Goal: Communication & Community: Answer question/provide support

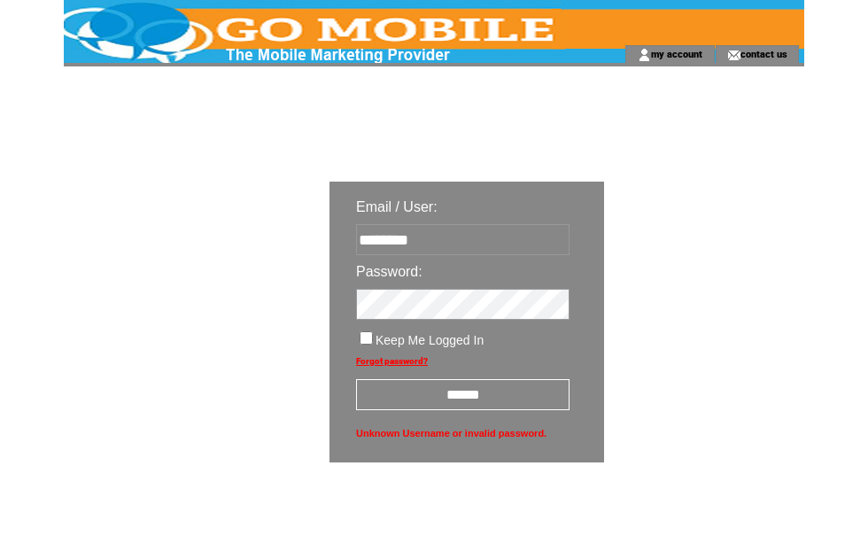
scroll to position [101, 133]
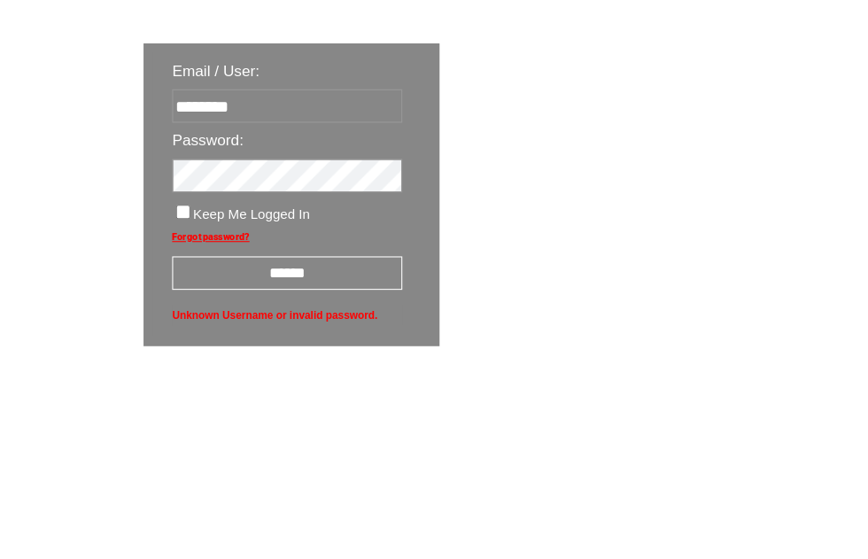
click at [330, 309] on input "******" at bounding box center [330, 293] width 214 height 31
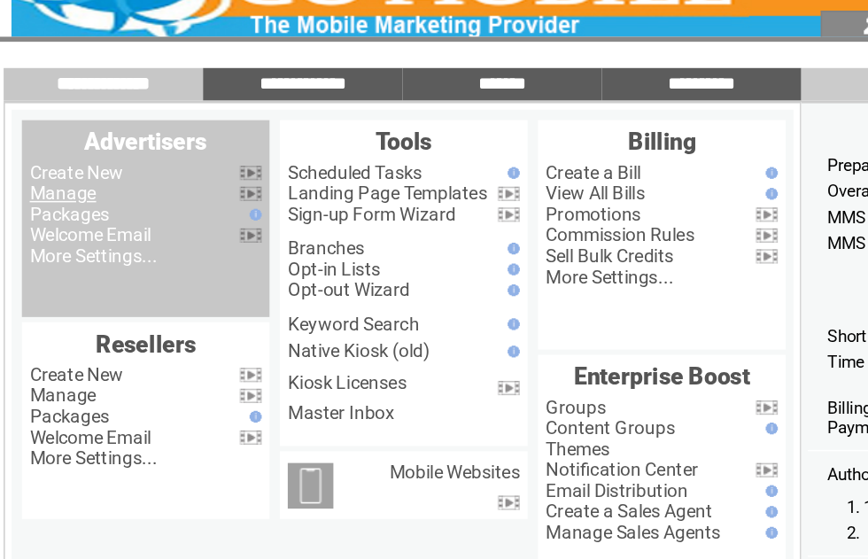
click at [76, 162] on link "Manage" at bounding box center [98, 169] width 45 height 14
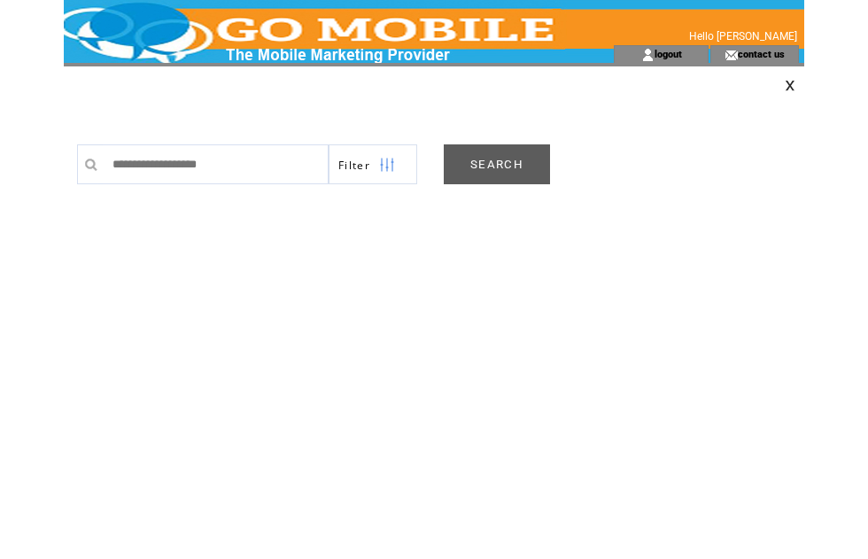
click at [772, 82] on td at bounding box center [714, 86] width 181 height 12
click at [774, 87] on td at bounding box center [714, 86] width 181 height 12
click at [494, 167] on link "SEARCH" at bounding box center [497, 164] width 106 height 40
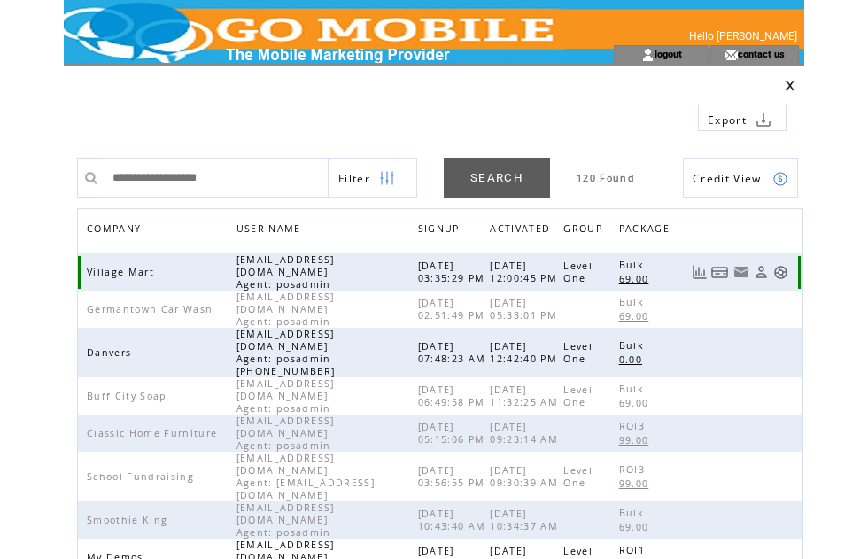
click at [781, 271] on link at bounding box center [781, 272] width 15 height 15
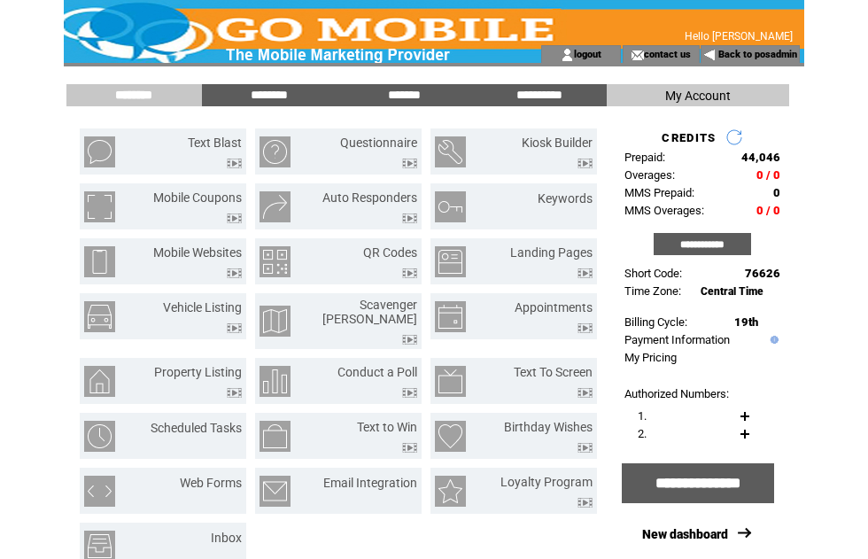
click at [410, 93] on input "*******" at bounding box center [404, 95] width 133 height 15
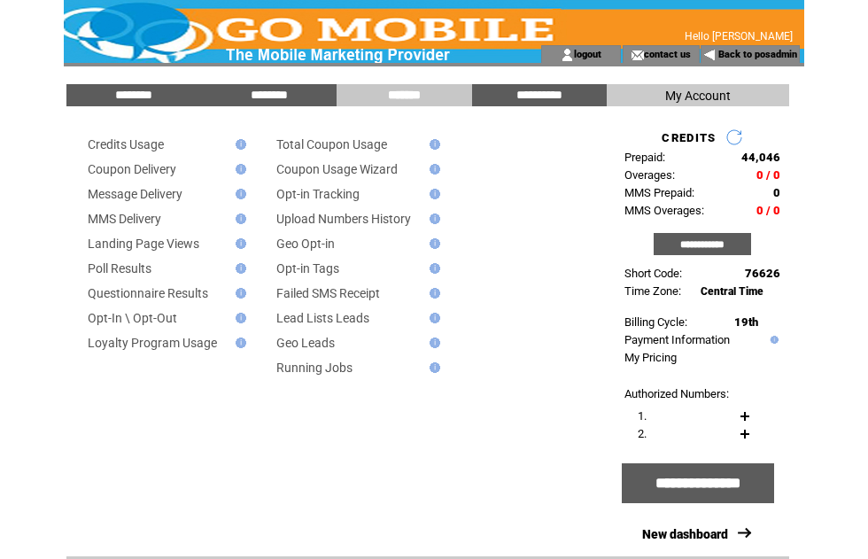
click at [143, 93] on input "********" at bounding box center [133, 95] width 133 height 15
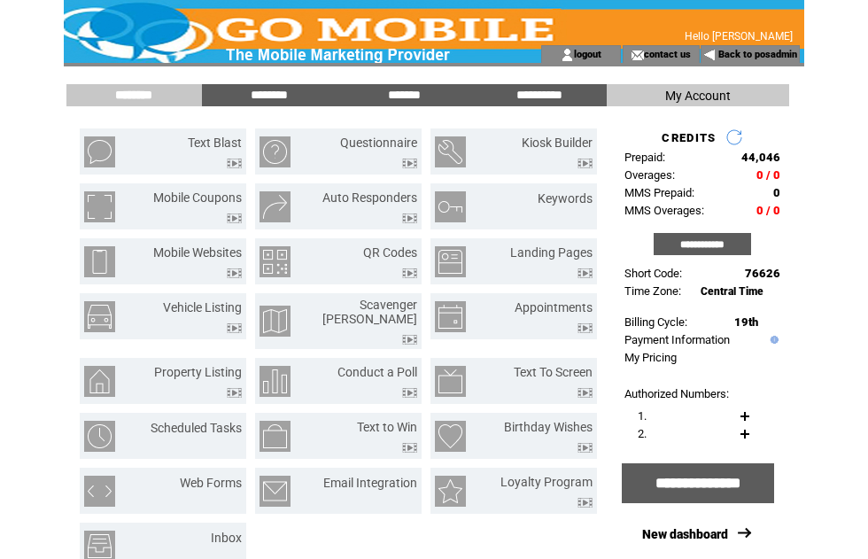
click at [210, 148] on link "Text Blast" at bounding box center [215, 143] width 54 height 14
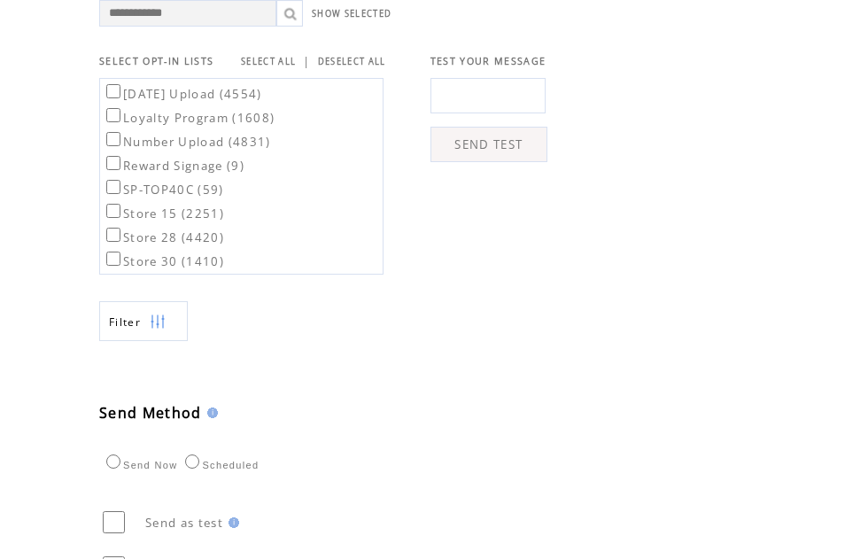
scroll to position [596, 0]
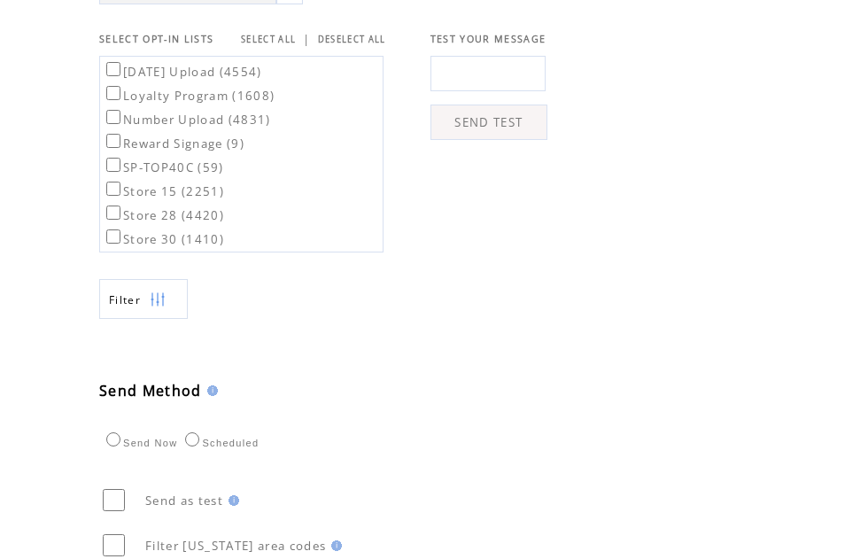
click at [278, 46] on link "SELECT ALL" at bounding box center [268, 41] width 55 height 12
click at [164, 319] on img at bounding box center [158, 299] width 16 height 40
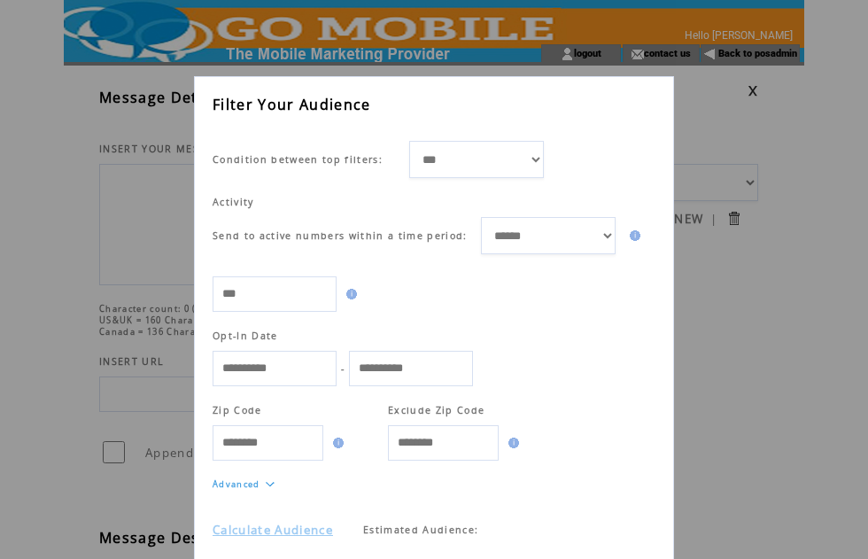
scroll to position [29, 0]
click at [289, 539] on link "Calculate Audience" at bounding box center [273, 531] width 121 height 16
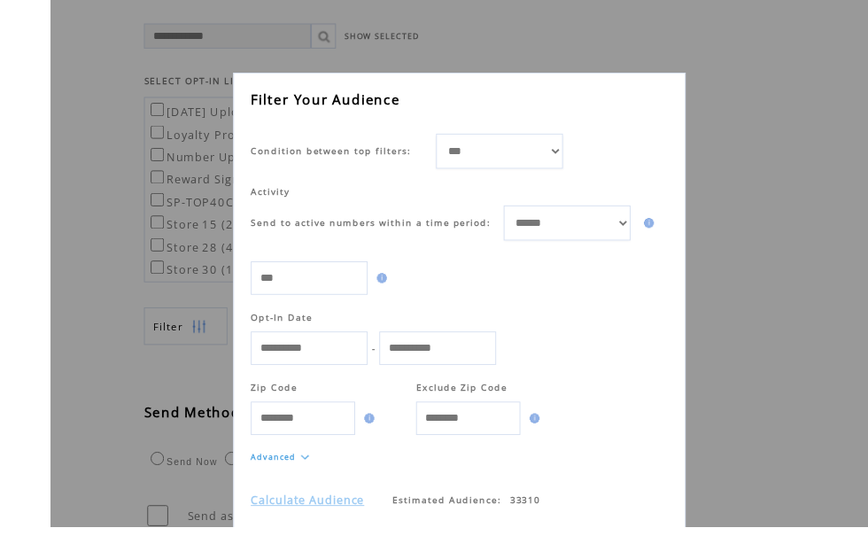
scroll to position [573, 0]
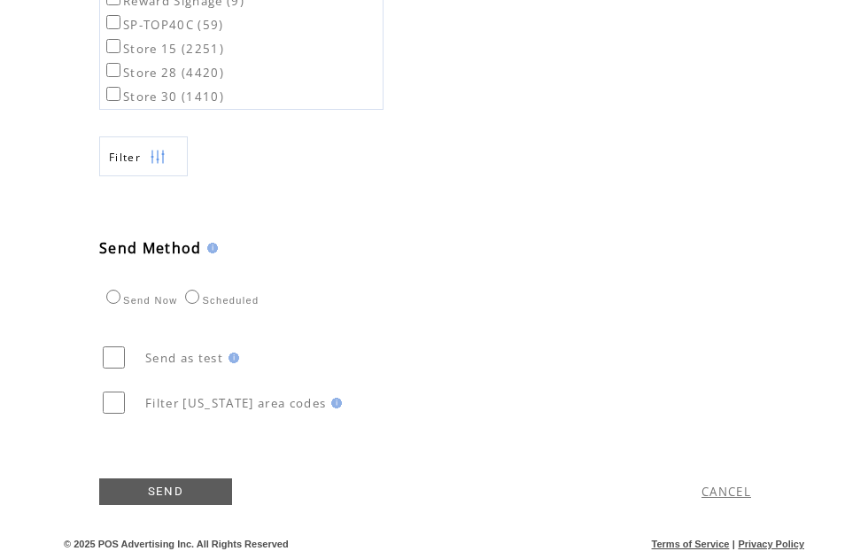
scroll to position [741, 0]
click at [725, 501] on link "CANCEL" at bounding box center [727, 493] width 50 height 16
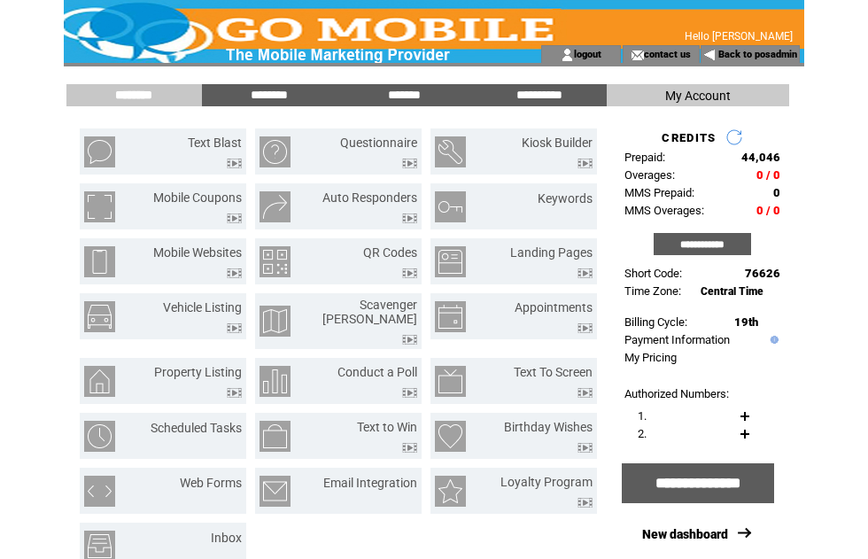
click at [279, 97] on input "********" at bounding box center [269, 95] width 133 height 15
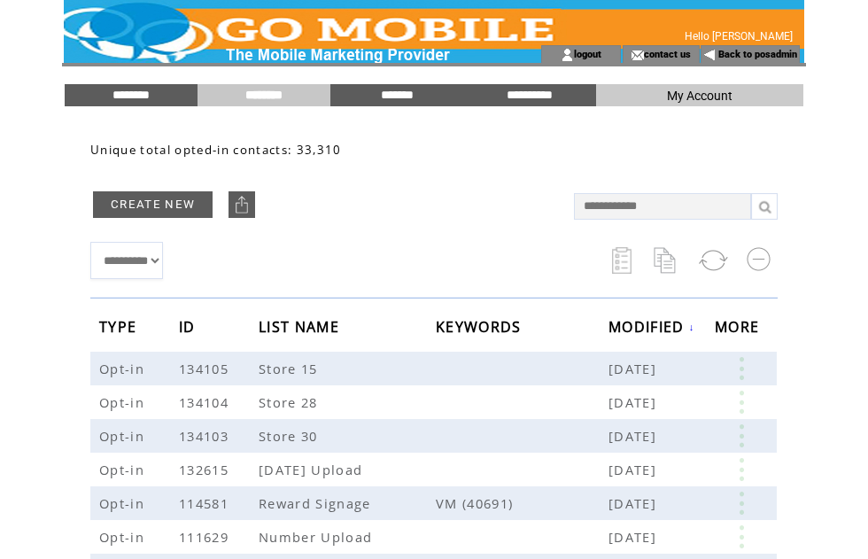
click at [738, 373] on link at bounding box center [741, 368] width 53 height 23
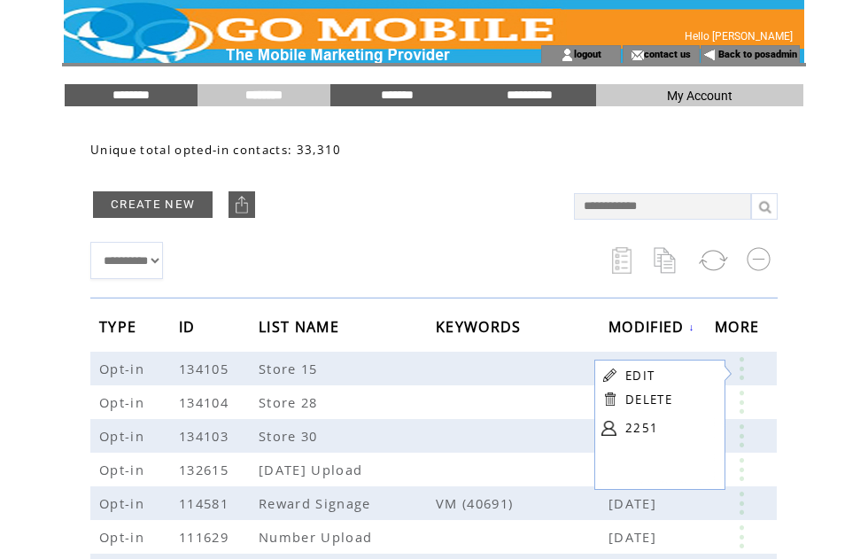
click at [641, 437] on link "2251" at bounding box center [670, 428] width 89 height 27
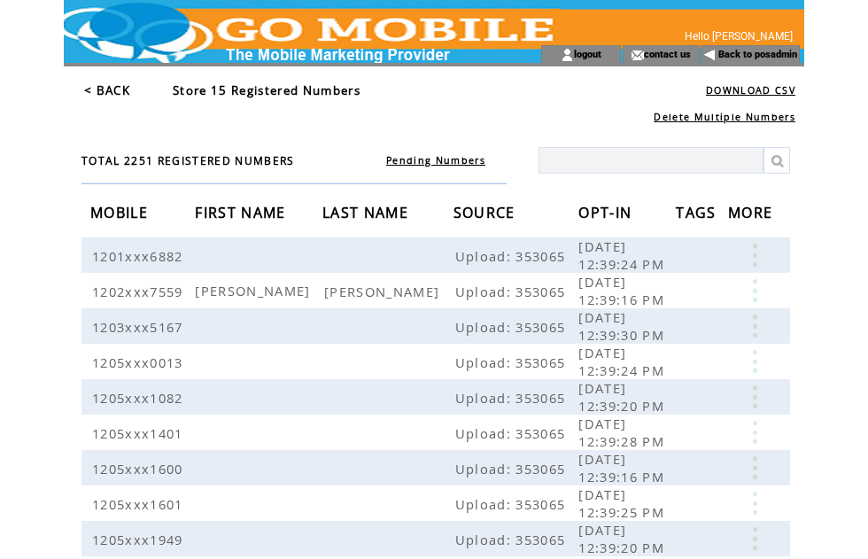
click at [117, 89] on link "< BACK" at bounding box center [107, 90] width 46 height 16
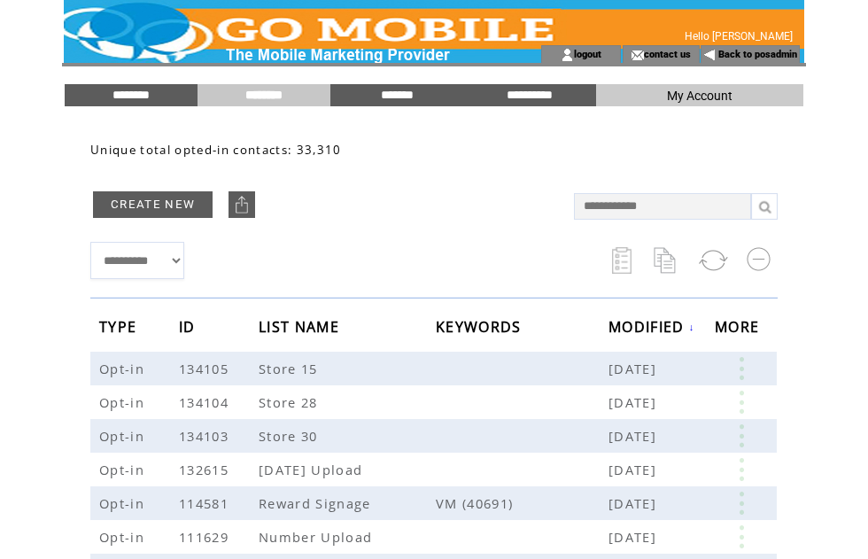
scroll to position [15, 0]
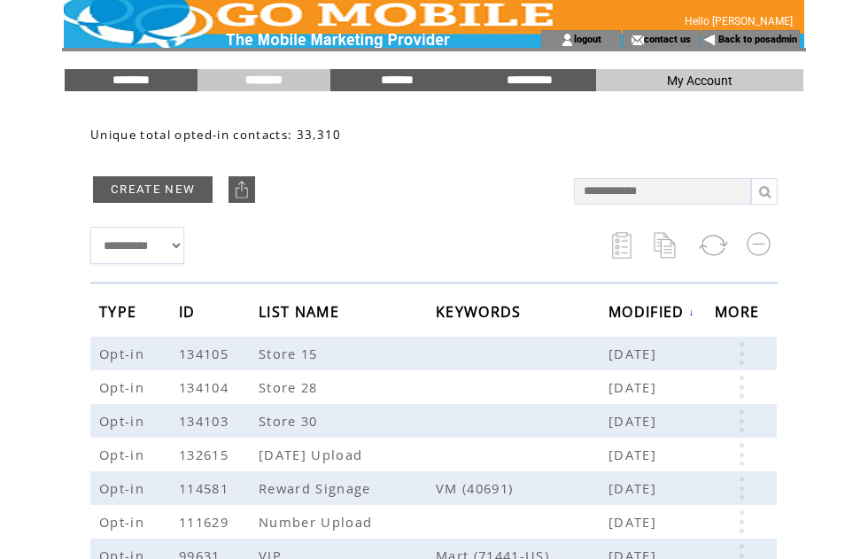
click at [136, 82] on input "********" at bounding box center [131, 80] width 133 height 15
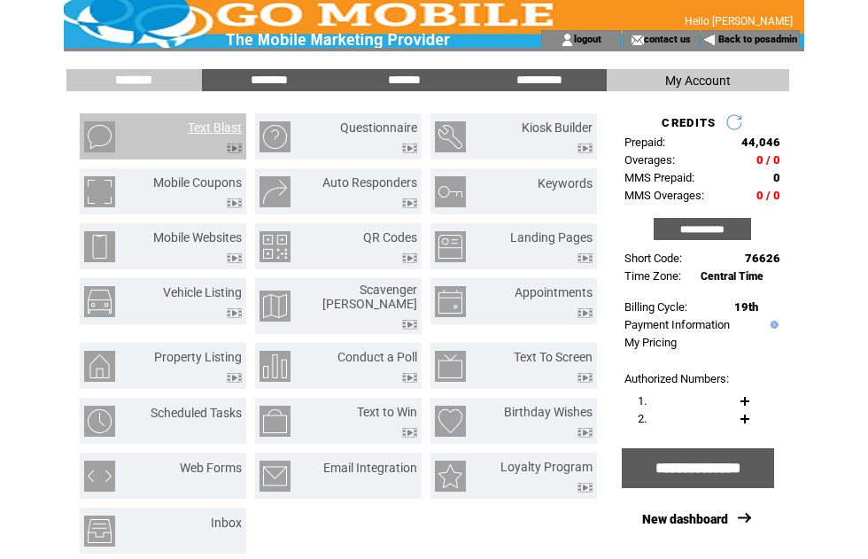
click at [213, 121] on link "Text Blast" at bounding box center [215, 128] width 54 height 14
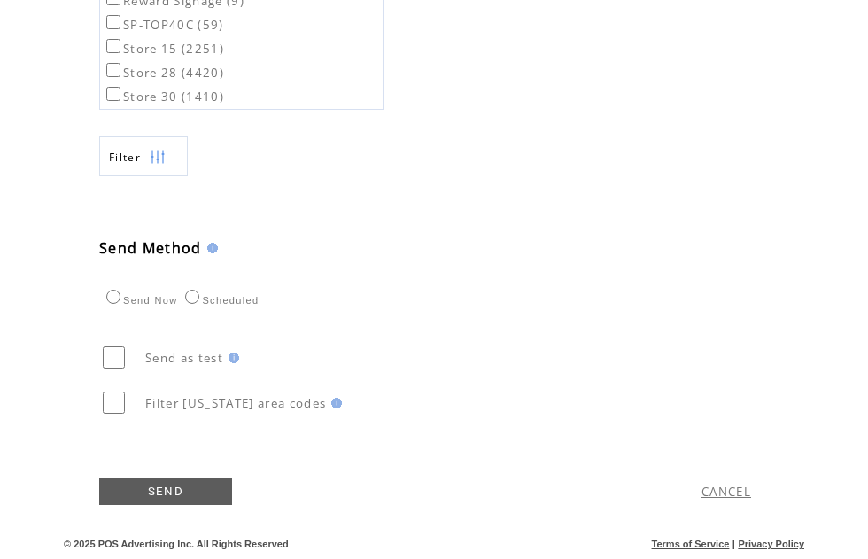
scroll to position [801, 0]
click at [714, 488] on link "CANCEL" at bounding box center [727, 493] width 50 height 16
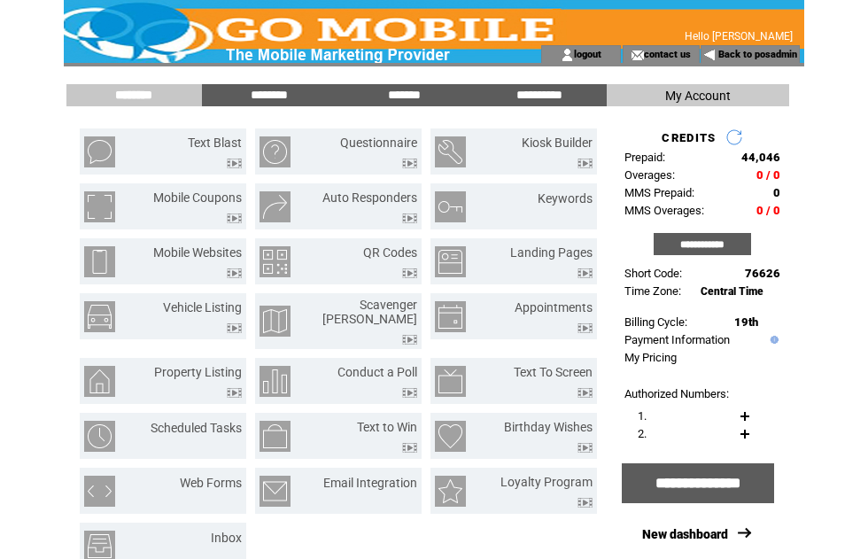
click at [406, 88] on input "*******" at bounding box center [404, 95] width 133 height 15
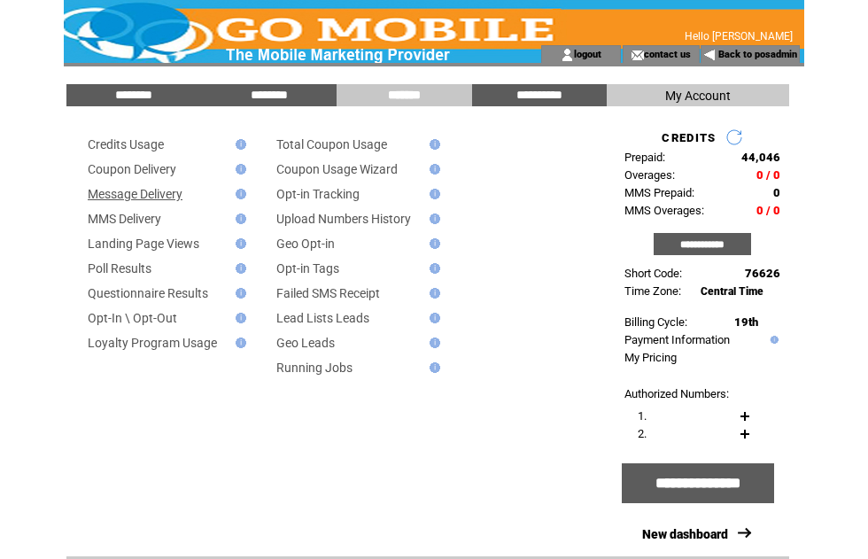
click at [178, 201] on link "Message Delivery" at bounding box center [135, 194] width 95 height 14
click at [278, 91] on input "********" at bounding box center [269, 95] width 133 height 15
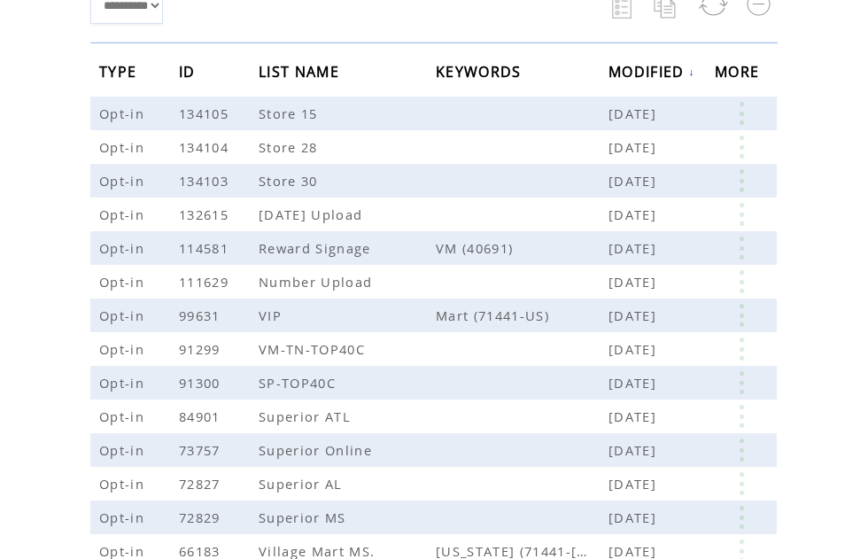
scroll to position [256, 0]
click at [742, 114] on link at bounding box center [741, 112] width 53 height 23
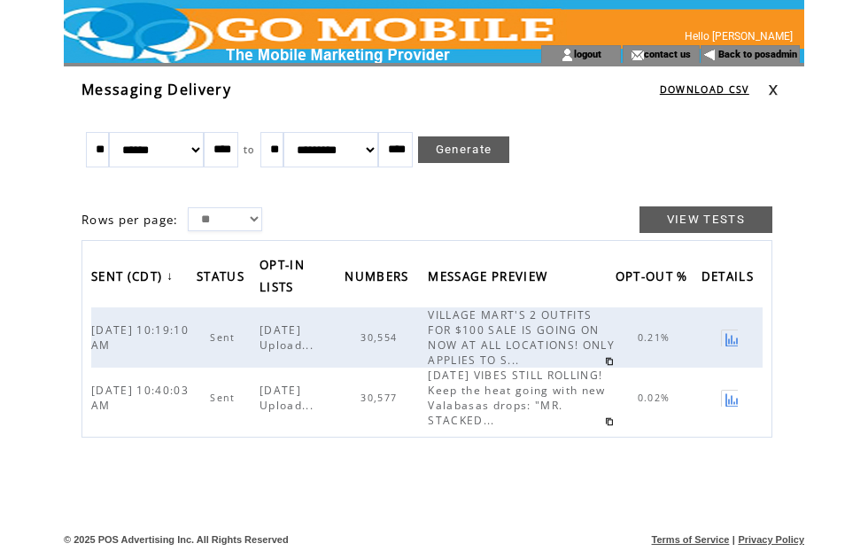
click at [385, 344] on span "30,554" at bounding box center [381, 337] width 41 height 12
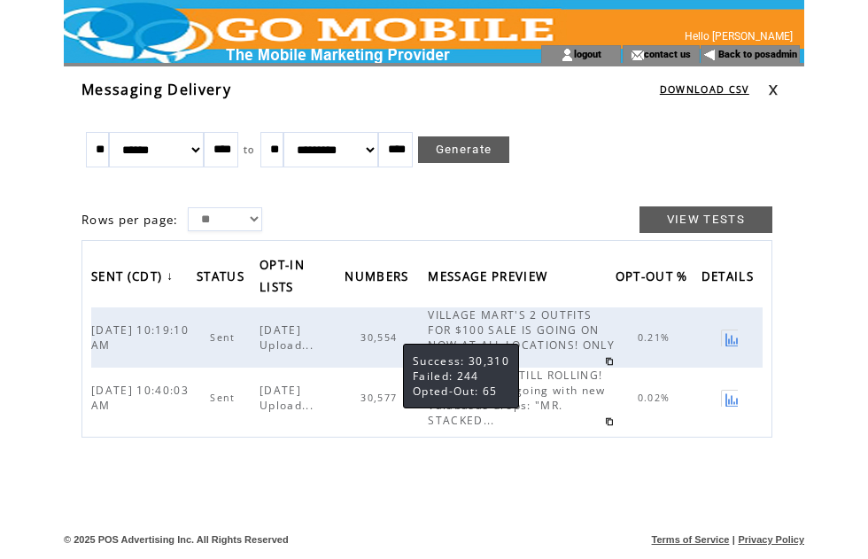
click at [681, 545] on link "Terms of Service" at bounding box center [691, 539] width 78 height 11
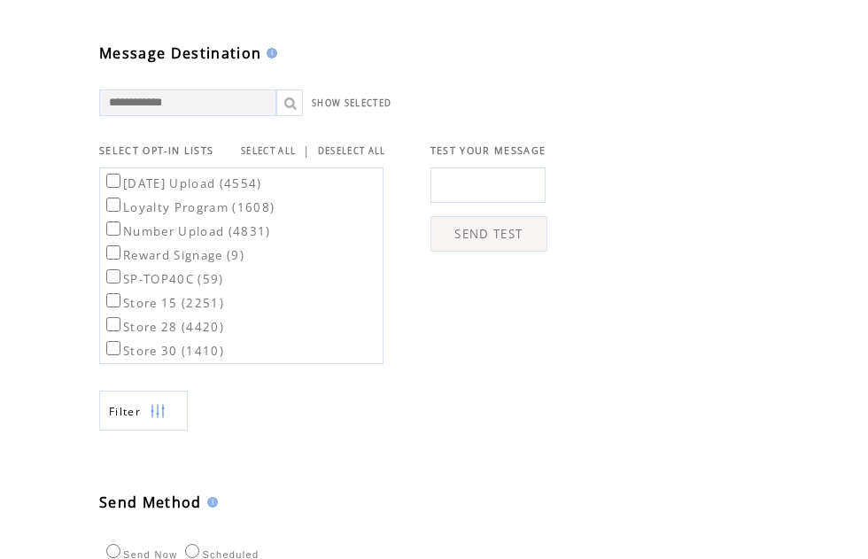
scroll to position [405, 0]
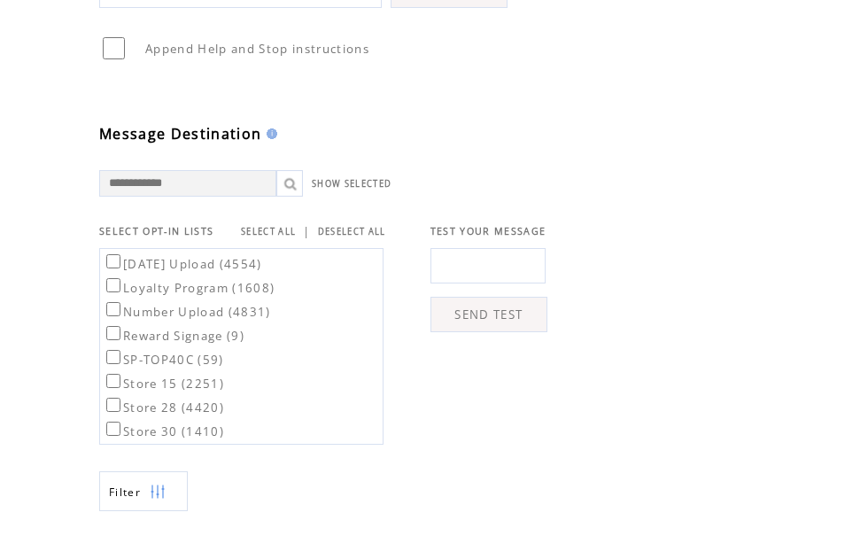
click at [283, 238] on link "SELECT ALL" at bounding box center [268, 232] width 55 height 12
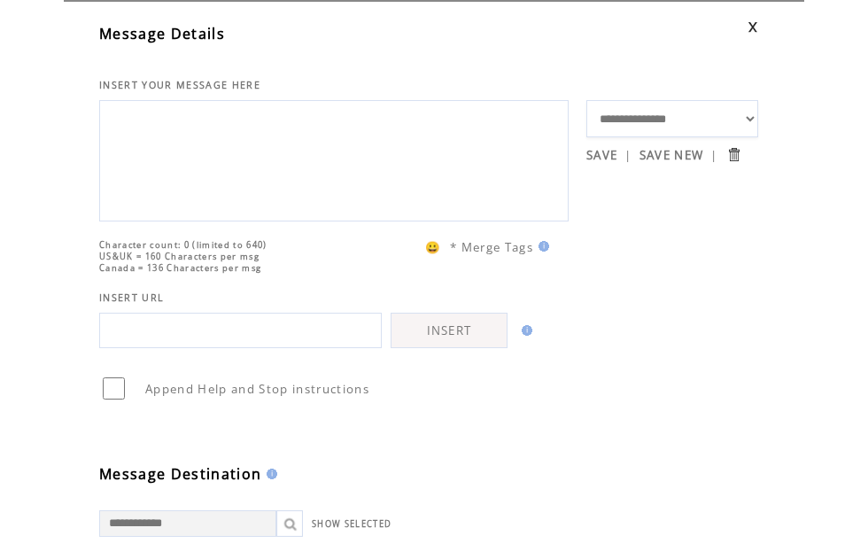
scroll to position [0, 0]
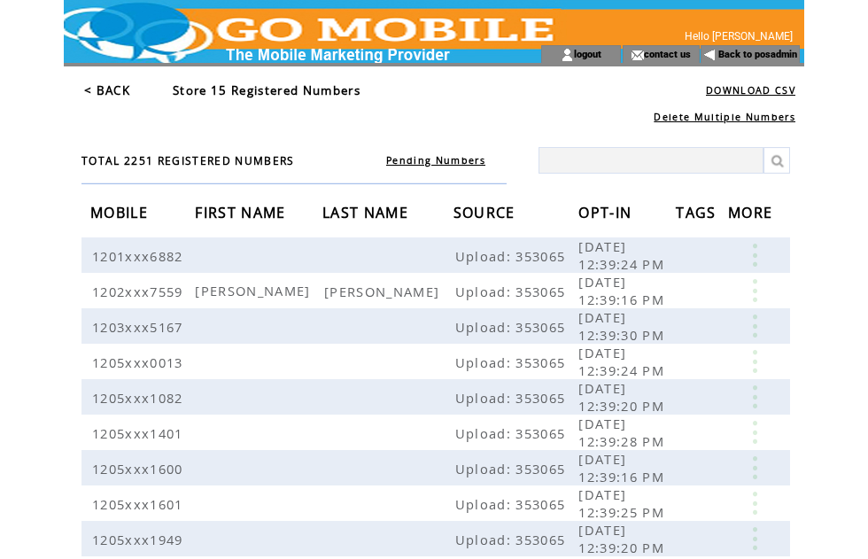
click at [113, 93] on link "< BACK" at bounding box center [107, 90] width 46 height 16
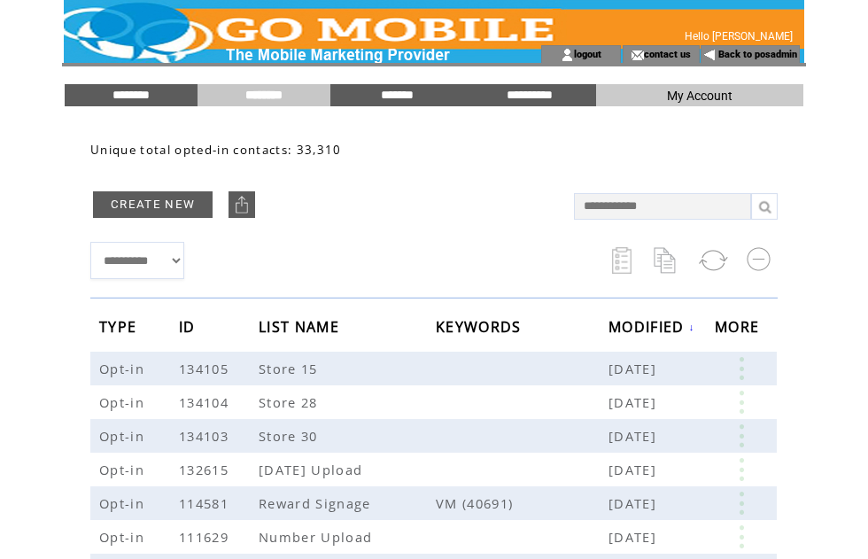
click at [135, 91] on input "********" at bounding box center [131, 95] width 133 height 15
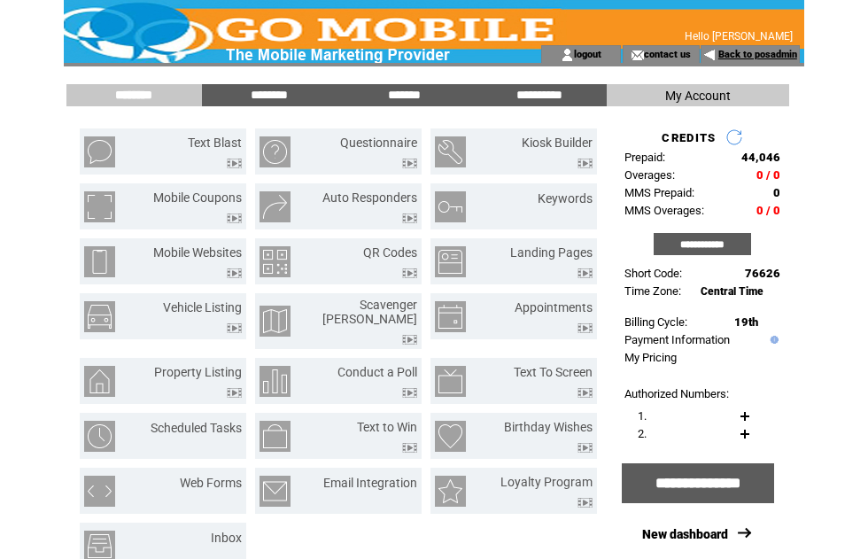
click at [759, 54] on link "Back to posadmin" at bounding box center [758, 55] width 79 height 12
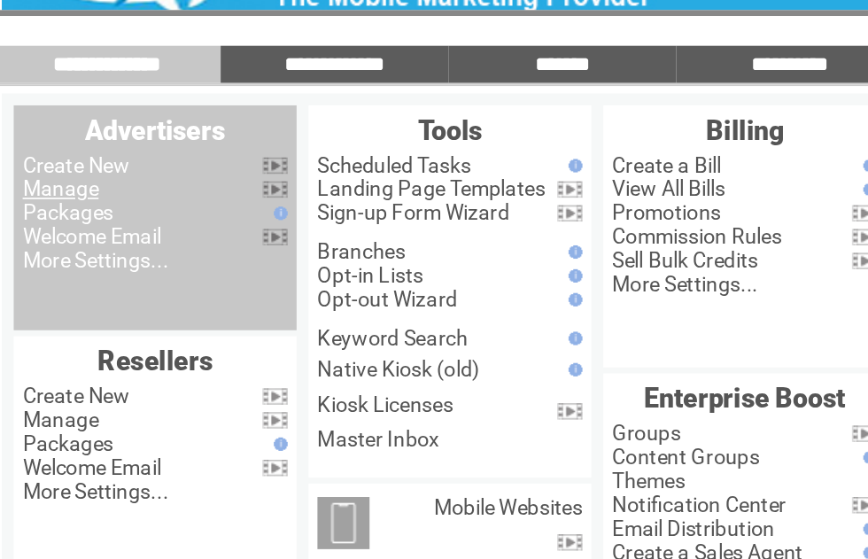
click at [76, 162] on link "Manage" at bounding box center [98, 169] width 45 height 14
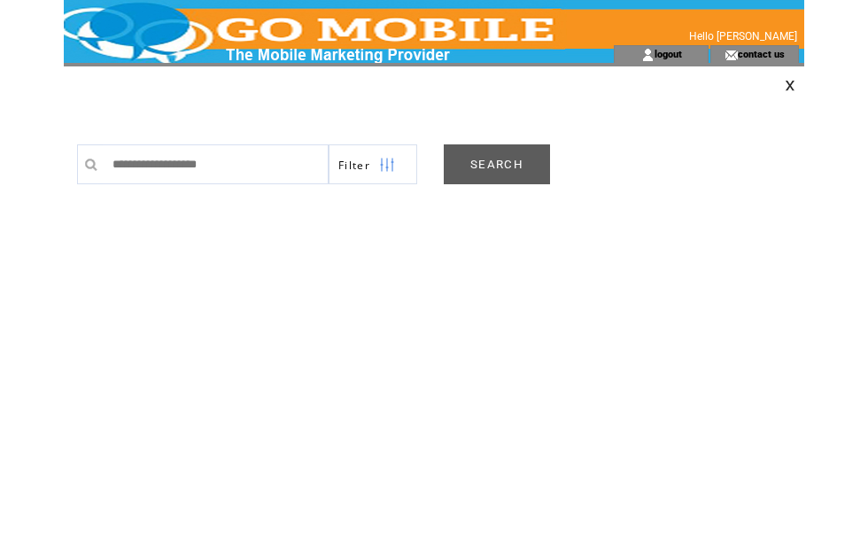
click at [504, 165] on link "SEARCH" at bounding box center [497, 164] width 106 height 40
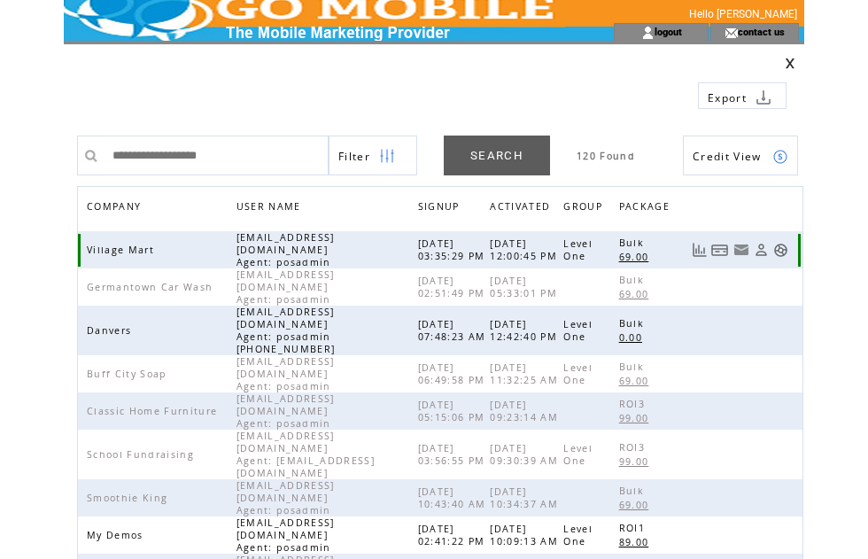
scroll to position [82, 0]
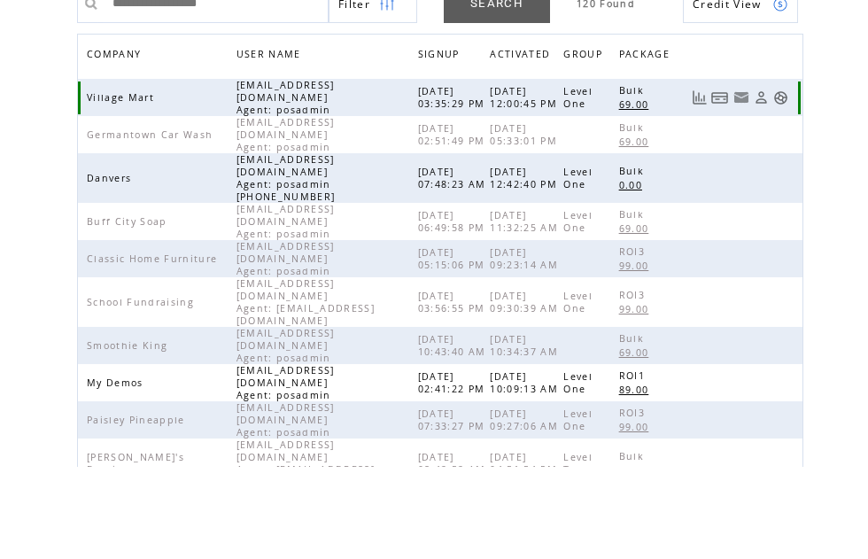
click at [118, 183] on span "Village Mart" at bounding box center [123, 189] width 72 height 12
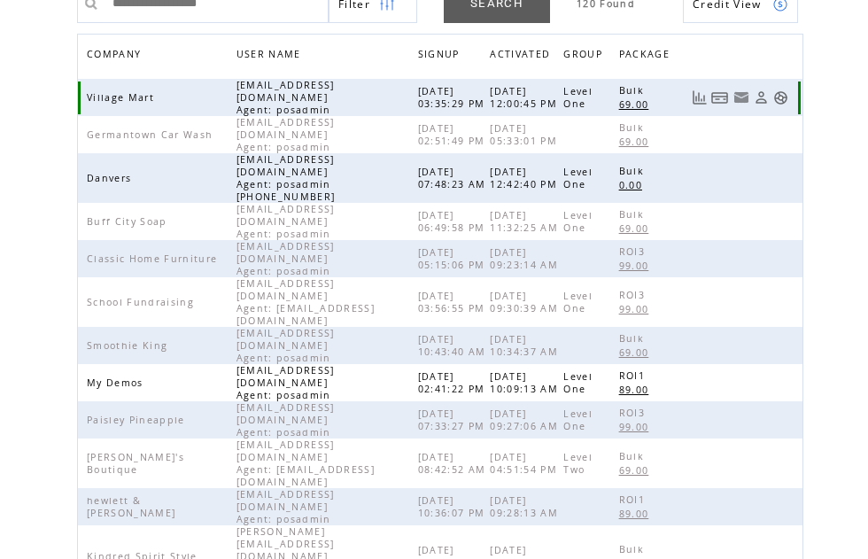
click at [788, 90] on link at bounding box center [781, 97] width 15 height 15
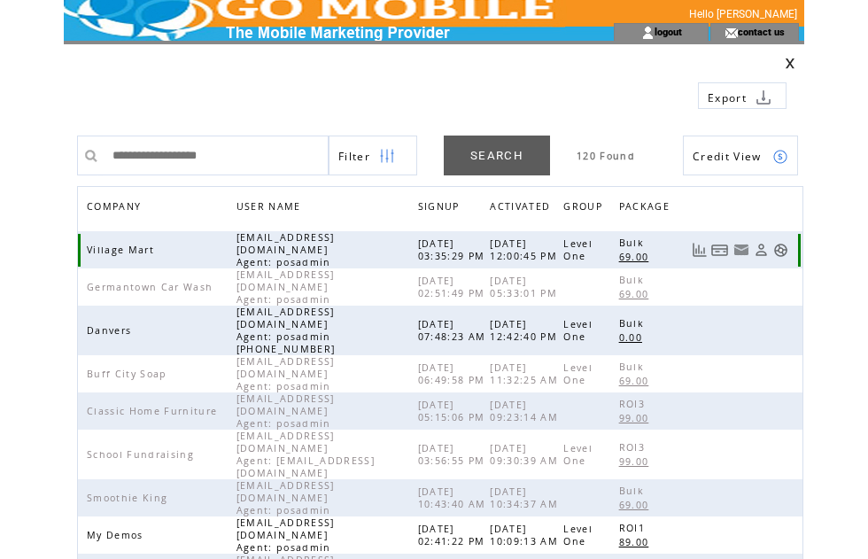
click at [775, 253] on link at bounding box center [781, 250] width 15 height 15
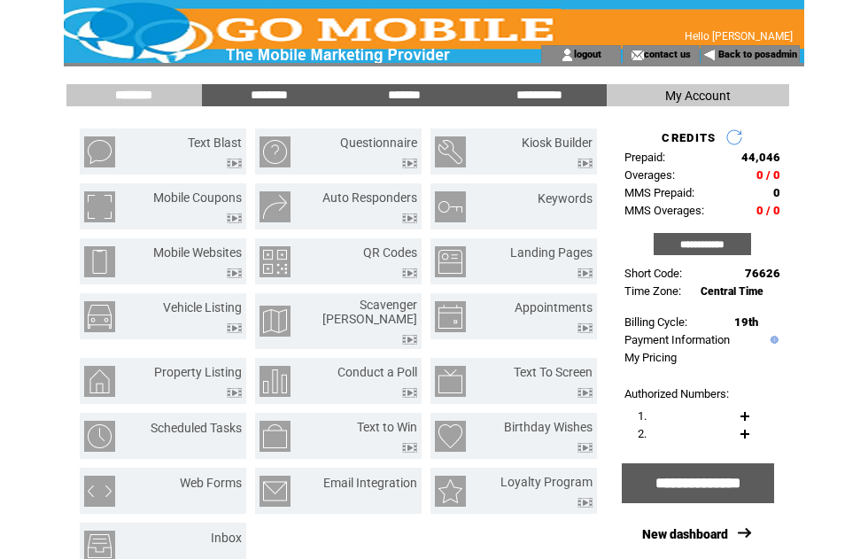
click at [223, 167] on td at bounding box center [215, 159] width 54 height 19
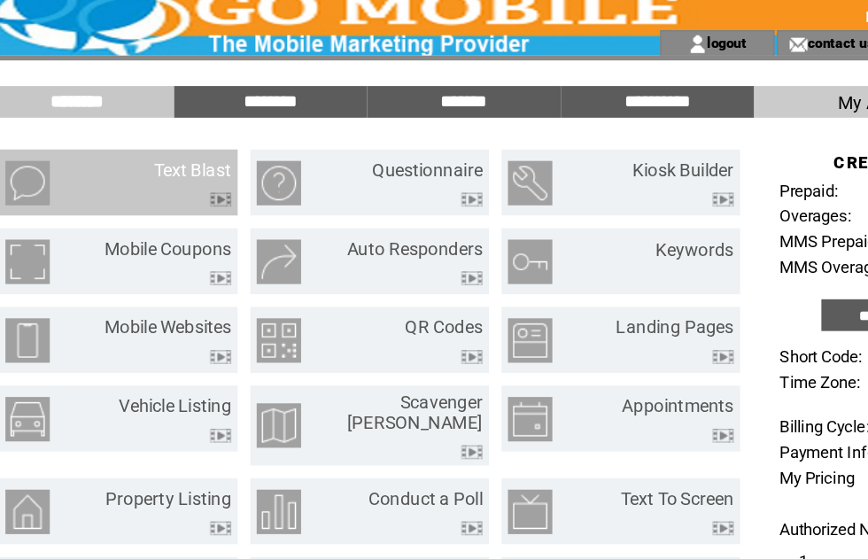
click at [227, 159] on img at bounding box center [234, 164] width 15 height 10
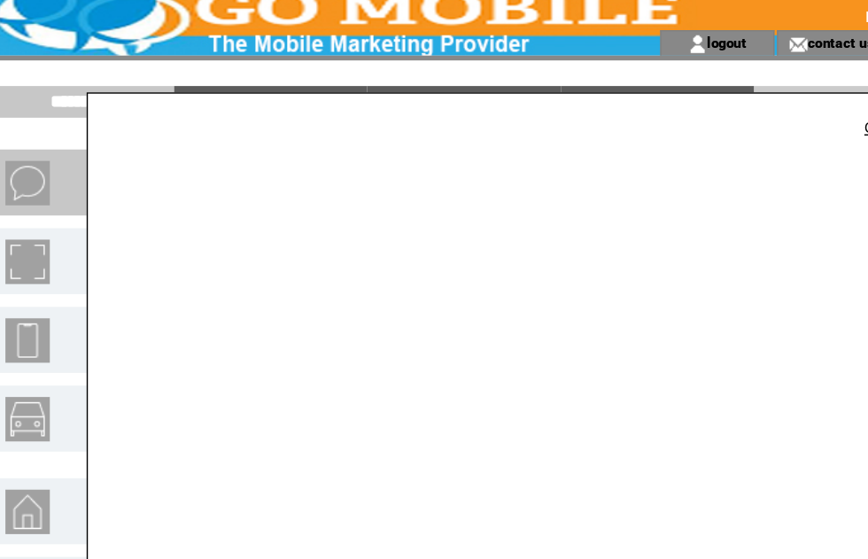
scroll to position [23, 0]
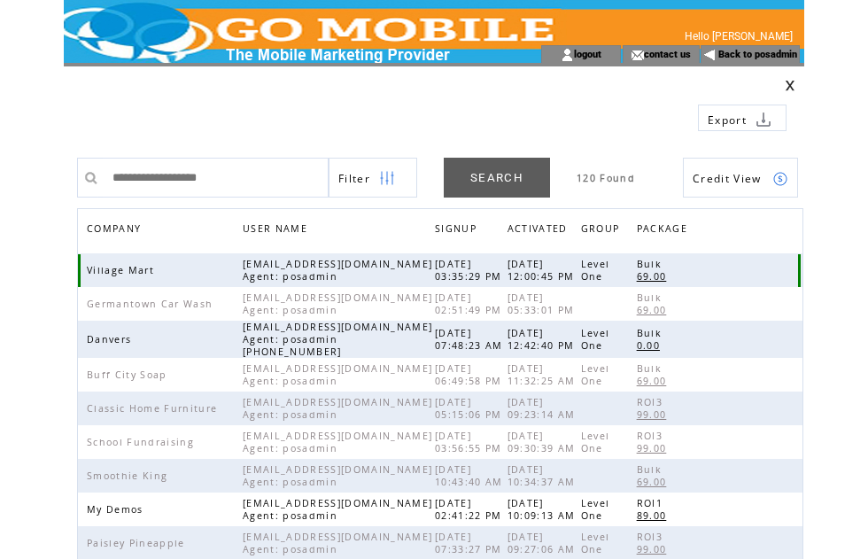
click at [756, 276] on td at bounding box center [749, 270] width 97 height 34
click at [761, 278] on td at bounding box center [749, 270] width 97 height 34
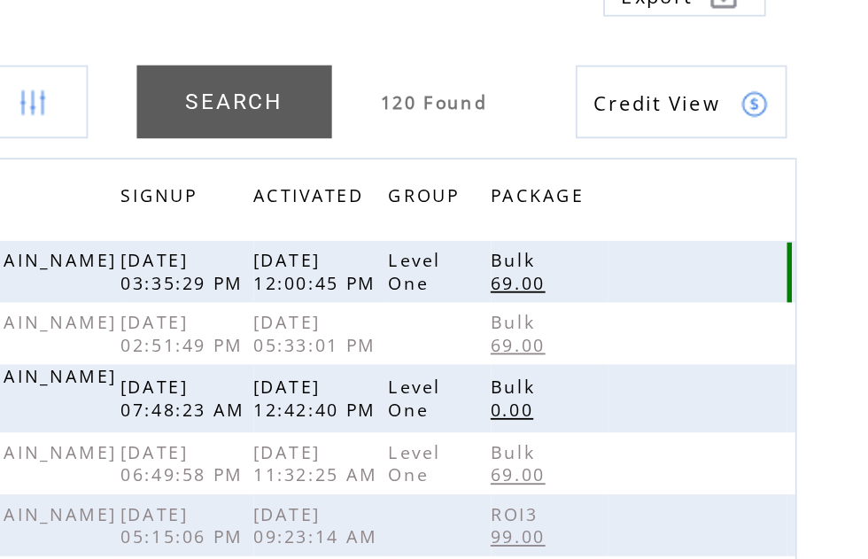
click at [701, 253] on td at bounding box center [749, 270] width 97 height 34
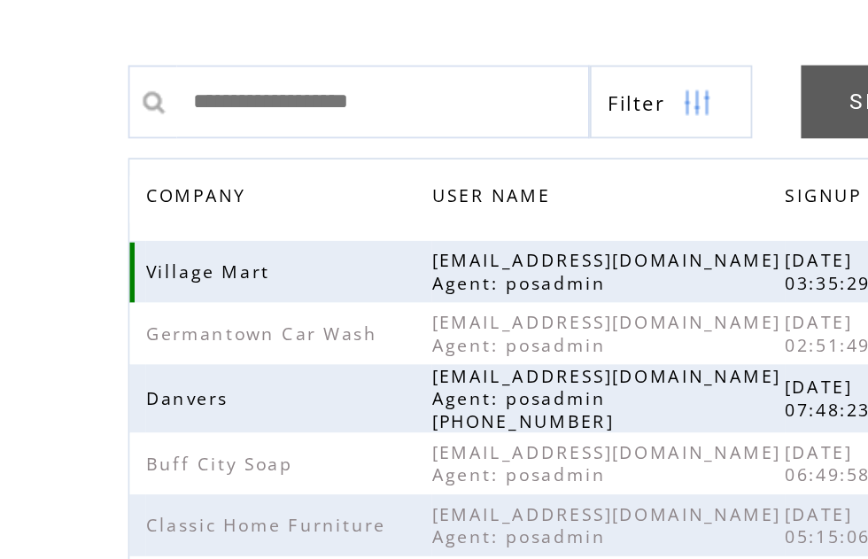
click at [314, 258] on span "[EMAIL_ADDRESS][DOMAIN_NAME] Agent: posadmin" at bounding box center [338, 270] width 190 height 25
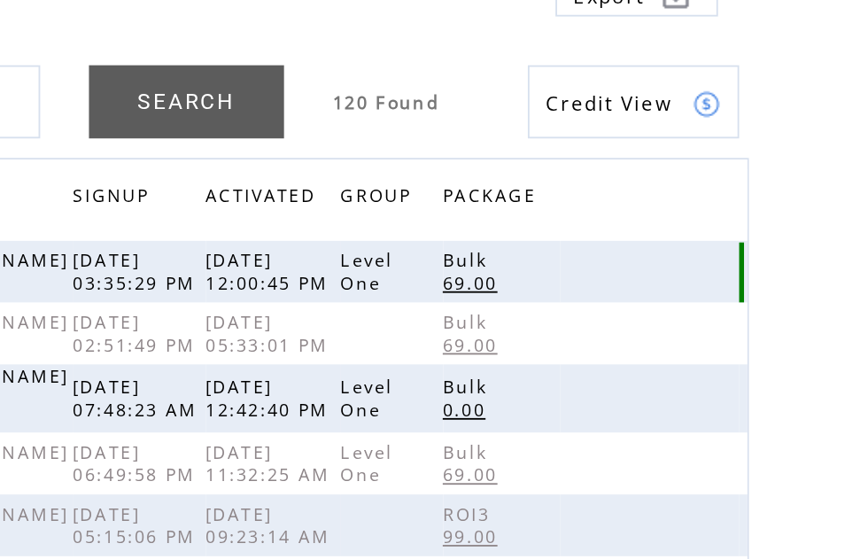
click at [701, 253] on td at bounding box center [749, 270] width 97 height 34
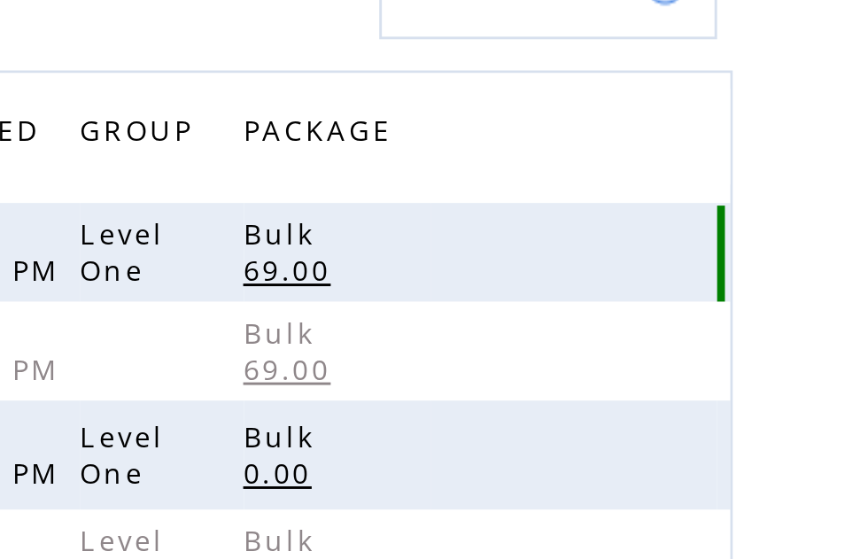
click at [701, 253] on td at bounding box center [749, 270] width 97 height 34
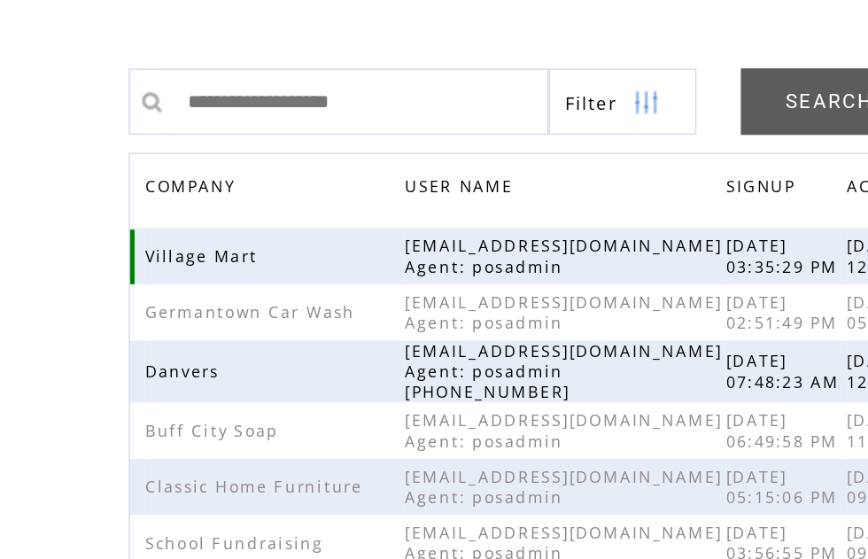
scroll to position [22, 0]
click at [186, 231] on td "Village Mart" at bounding box center [165, 248] width 156 height 34
click at [284, 236] on span "sales@villagemart.com Agent: posadmin" at bounding box center [338, 248] width 190 height 25
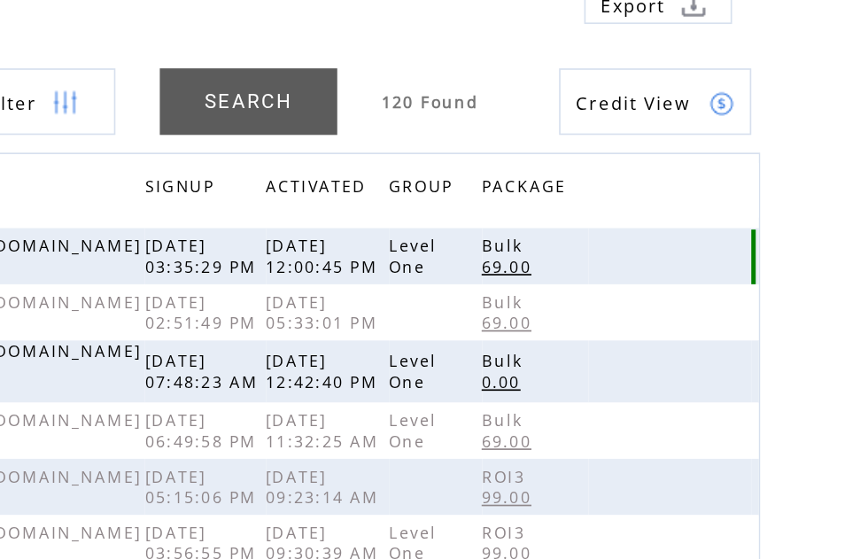
click at [701, 231] on td at bounding box center [749, 248] width 97 height 34
